Goal: Information Seeking & Learning: Learn about a topic

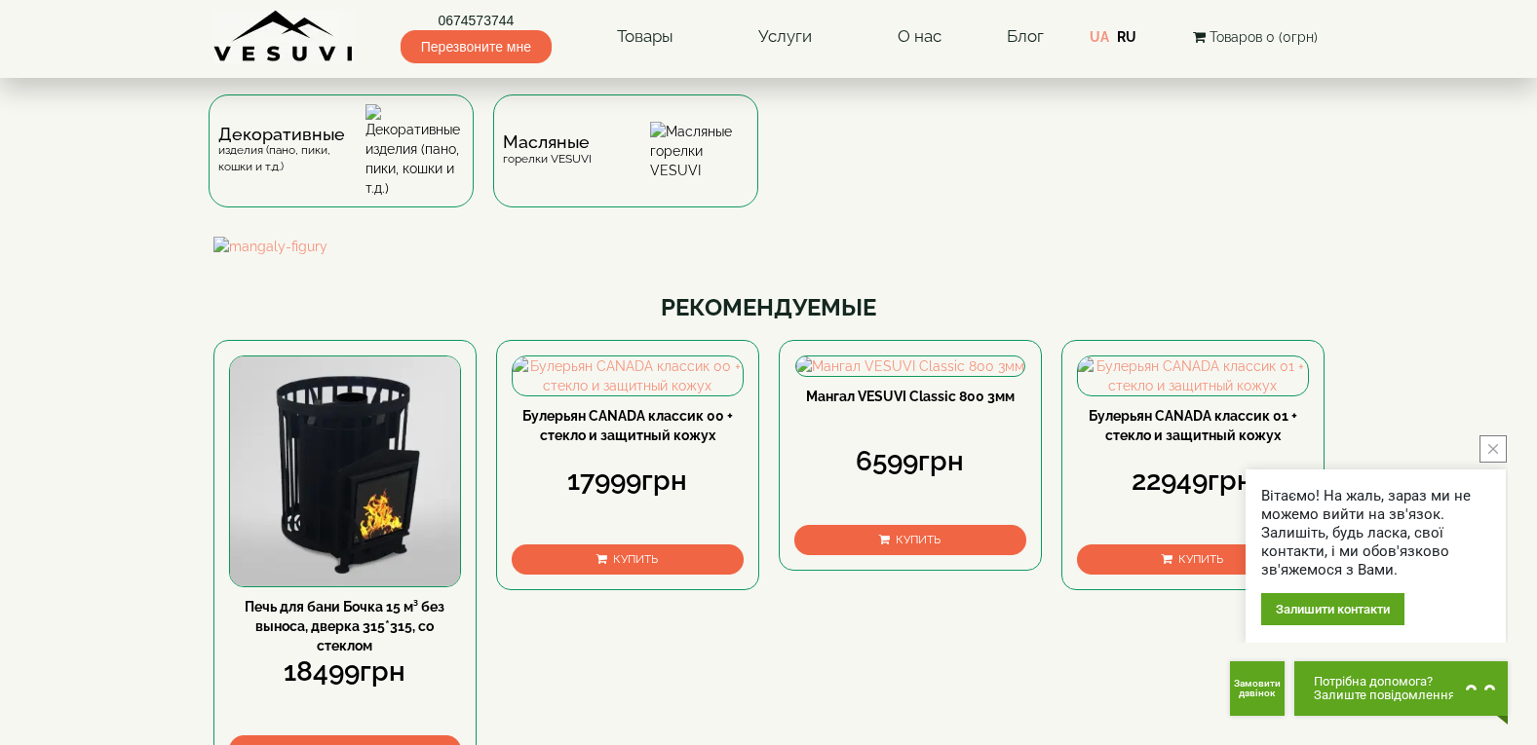
scroll to position [195, 0]
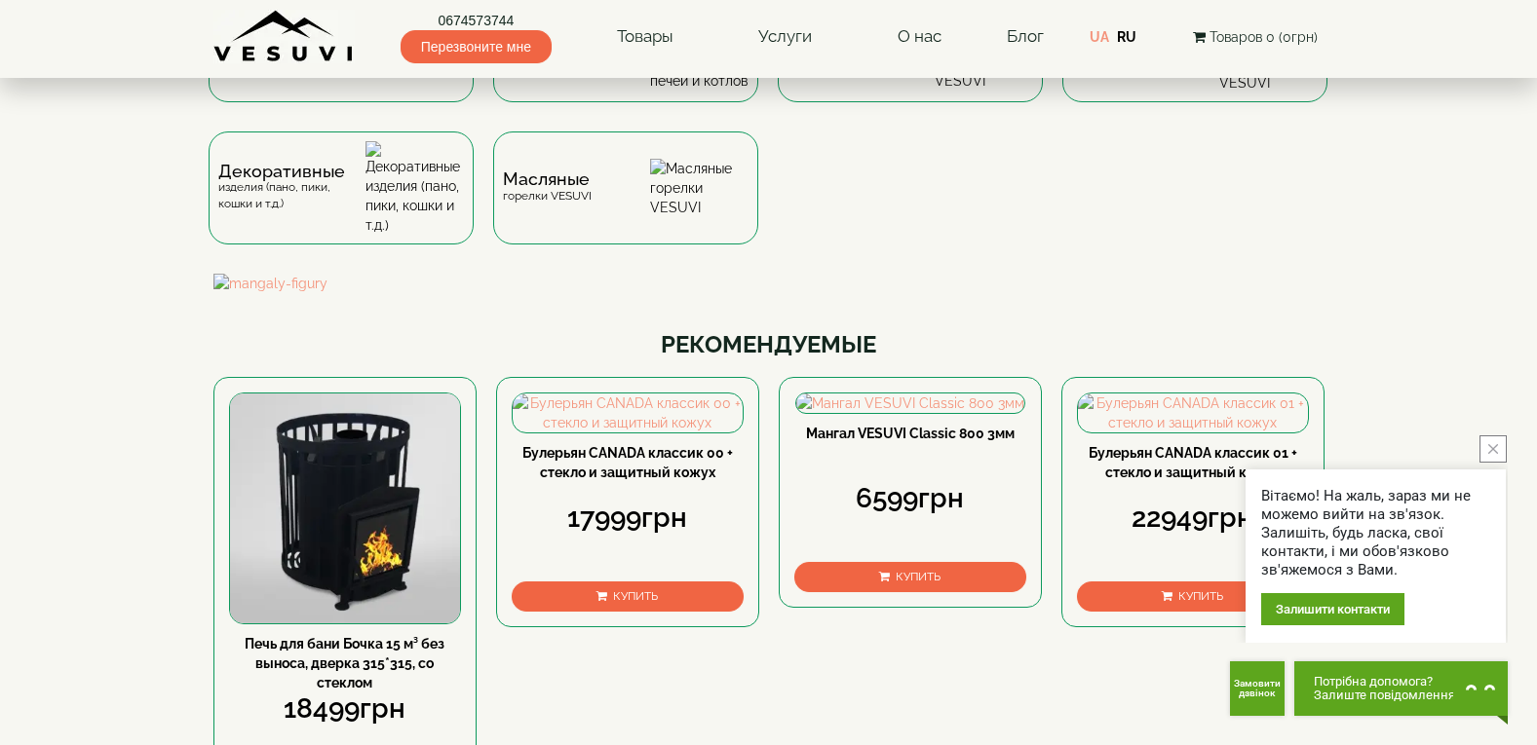
click at [1489, 451] on icon "close button" at bounding box center [1493, 449] width 10 height 10
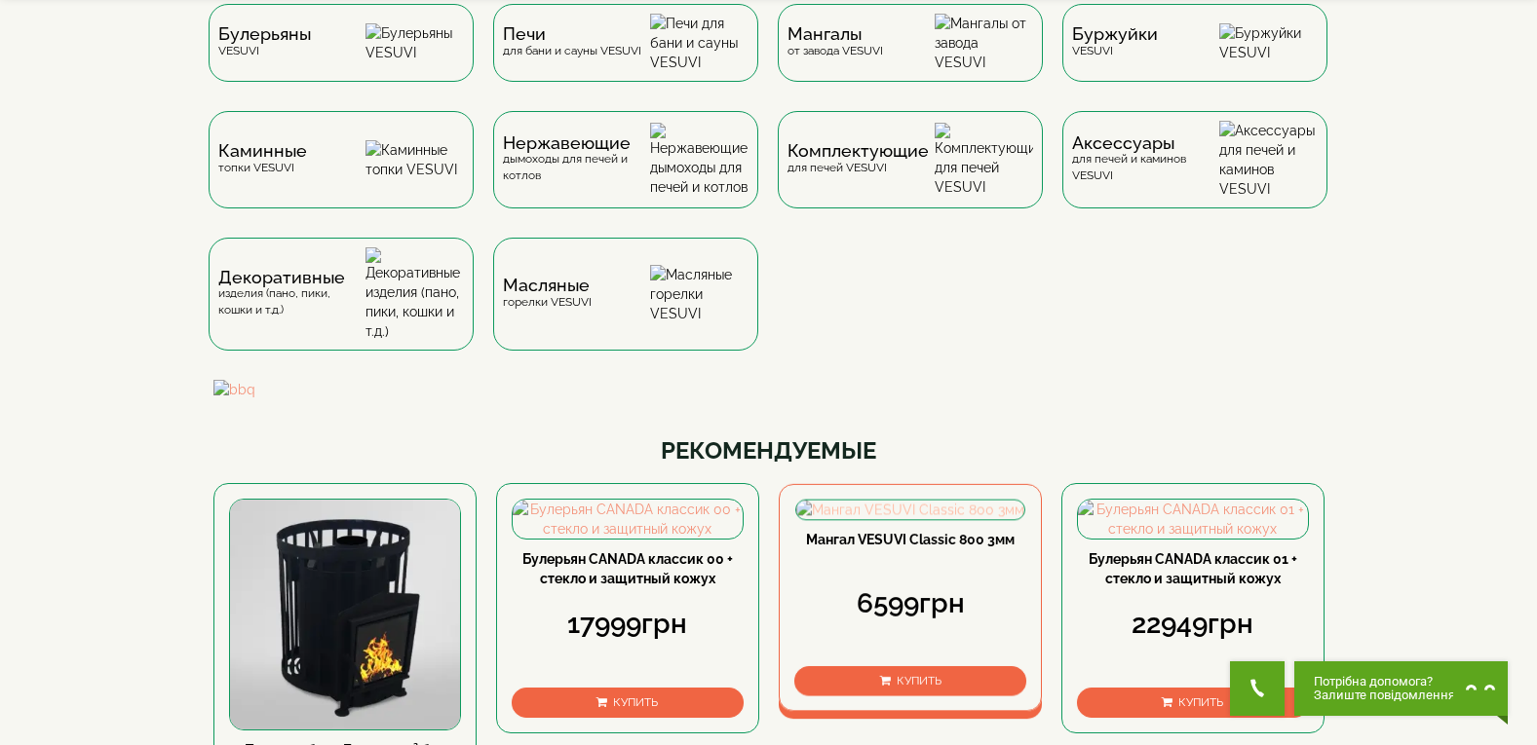
scroll to position [0, 0]
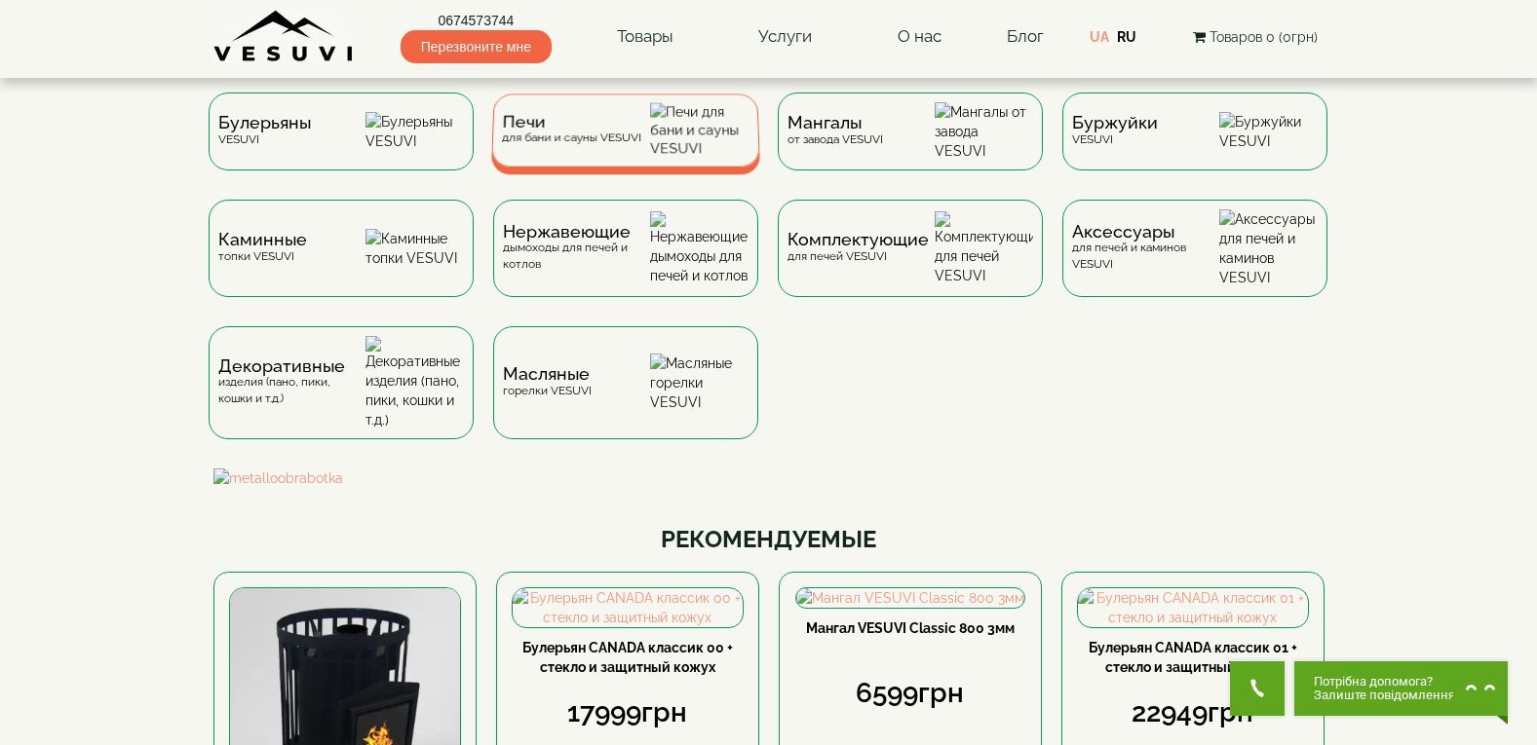
click at [702, 151] on img at bounding box center [699, 130] width 99 height 55
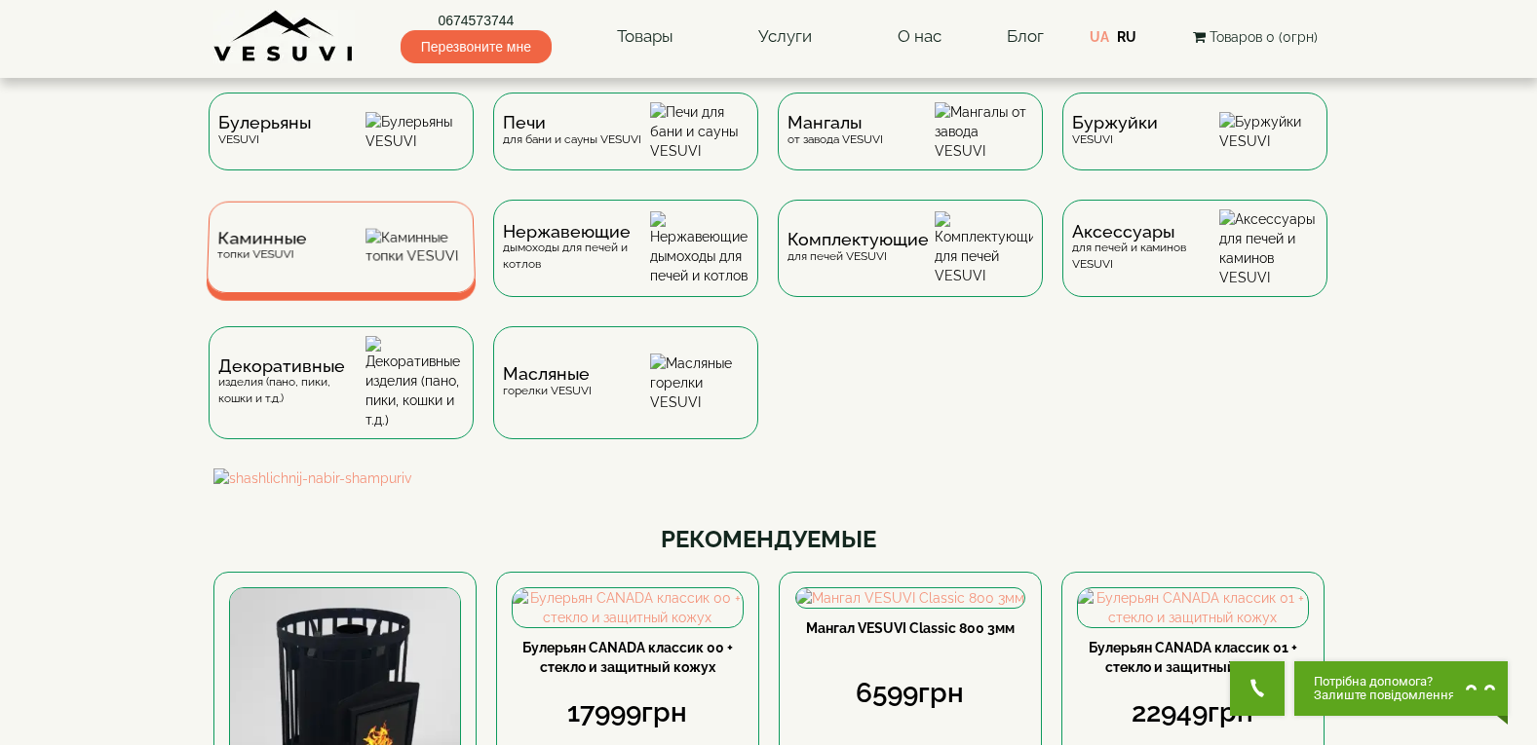
click at [417, 257] on img at bounding box center [414, 247] width 99 height 37
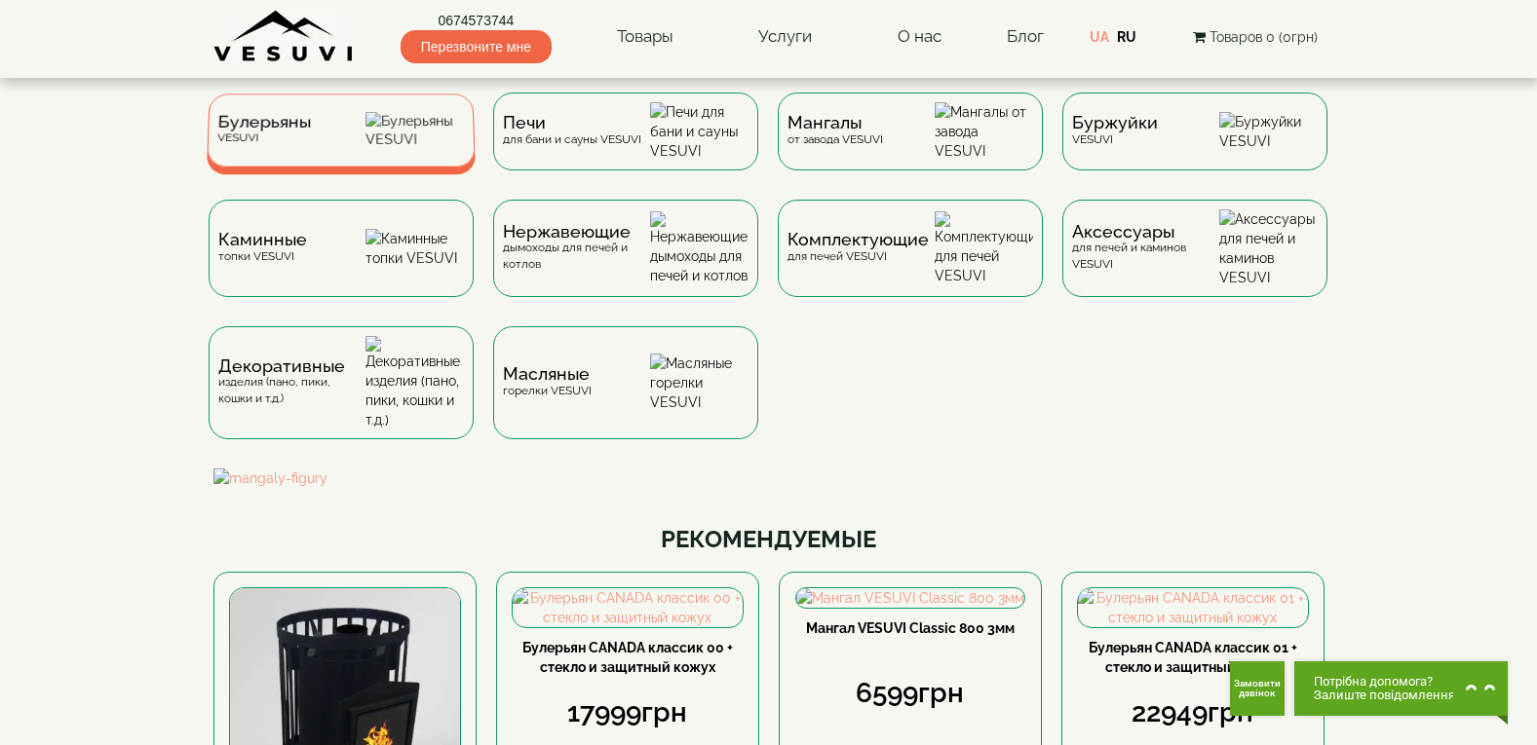
click at [328, 161] on div "Булерьяны VESUVI" at bounding box center [341, 130] width 269 height 73
